Goal: Information Seeking & Learning: Learn about a topic

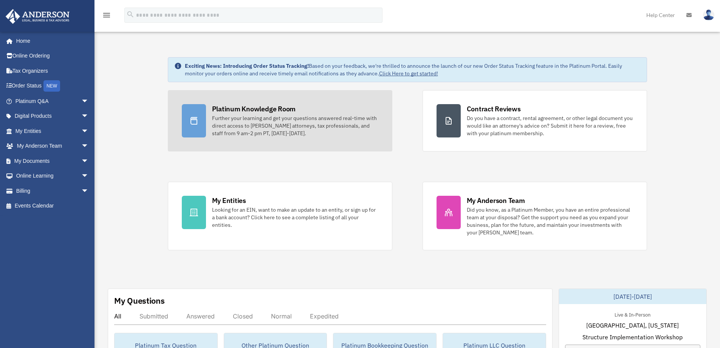
click at [252, 117] on div "Further your learning and get your questions answered real-time with direct acc…" at bounding box center [295, 125] width 166 height 23
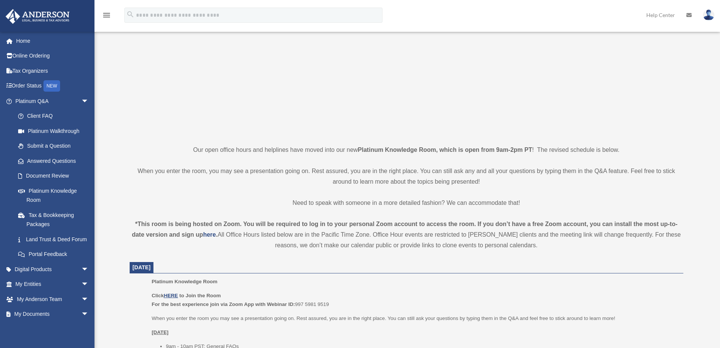
scroll to position [76, 0]
click at [172, 292] on u "HERE" at bounding box center [171, 294] width 14 height 6
